Goal: Communication & Community: Ask a question

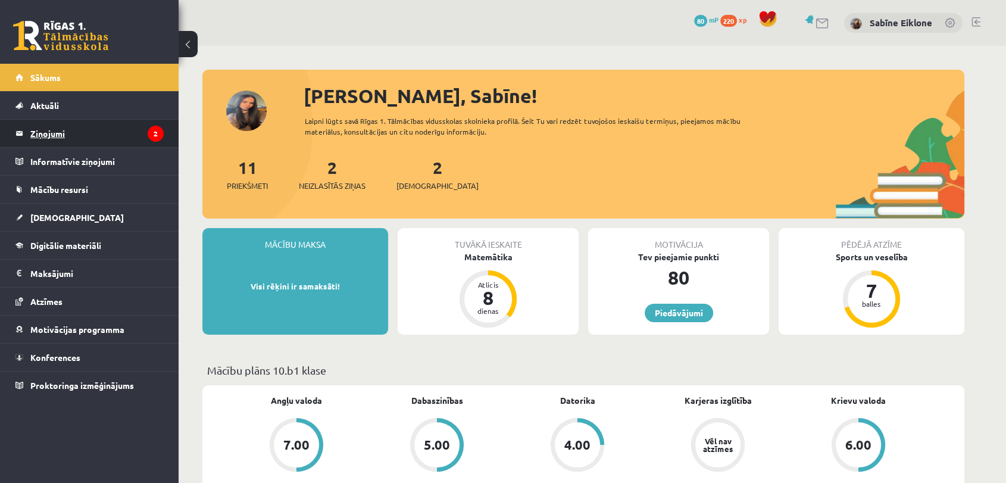
click at [52, 133] on legend "Ziņojumi 2" at bounding box center [96, 133] width 133 height 27
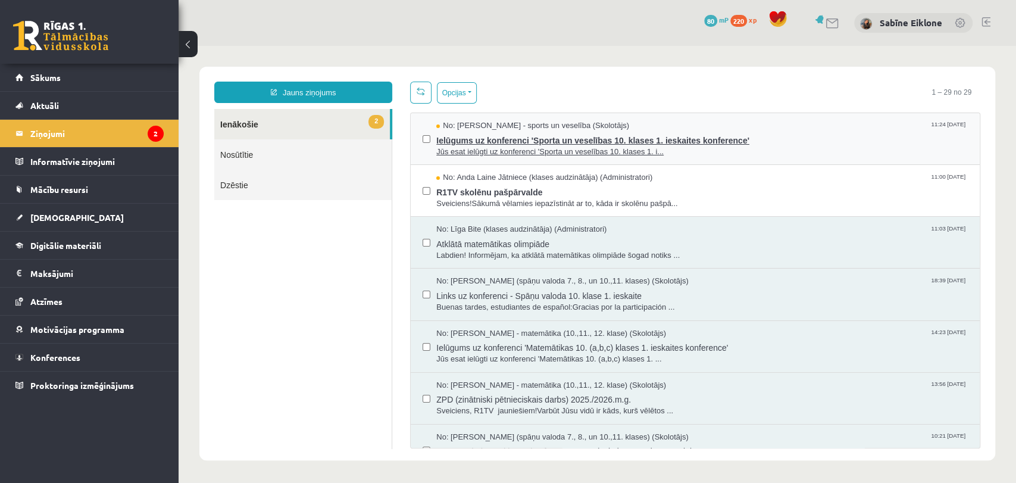
click at [775, 137] on span "Ielūgums uz konferenci 'Sporta un veselības 10. klases 1. ieskaites konference'" at bounding box center [702, 139] width 532 height 15
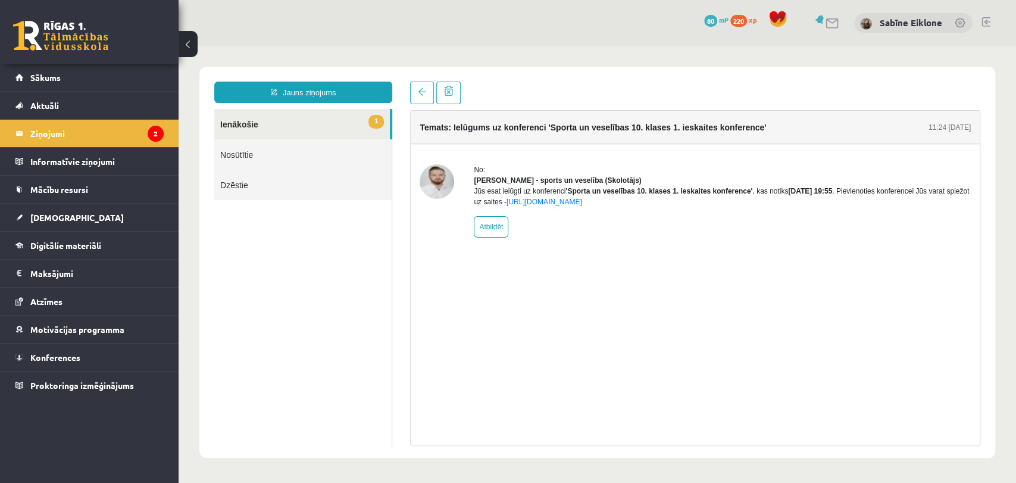
click at [269, 122] on link "1 Ienākošie" at bounding box center [302, 124] width 176 height 30
click at [229, 118] on link "1 Ienākošie" at bounding box center [302, 124] width 176 height 30
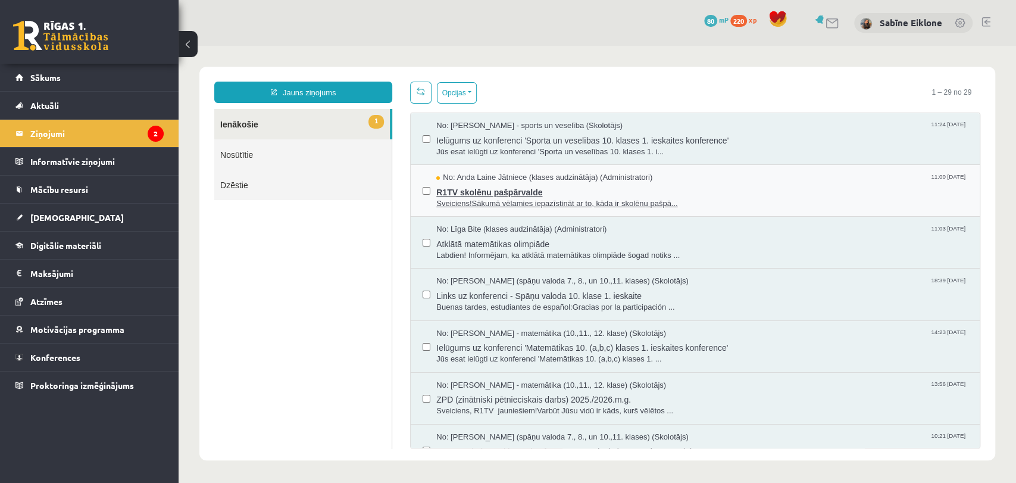
click at [532, 192] on span "R1TV skolēnu pašpārvalde" at bounding box center [702, 190] width 532 height 15
click at [48, 35] on link at bounding box center [60, 36] width 95 height 30
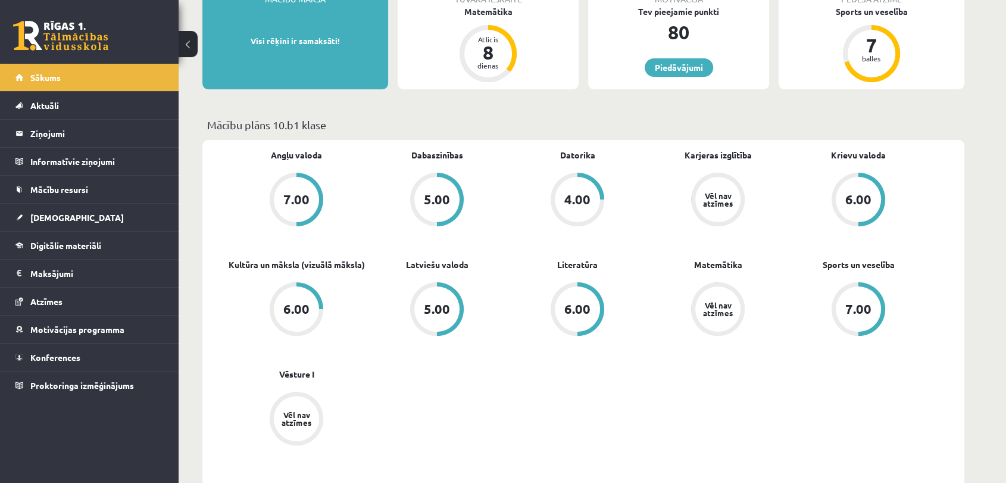
scroll to position [264, 0]
